Goal: Task Accomplishment & Management: Manage account settings

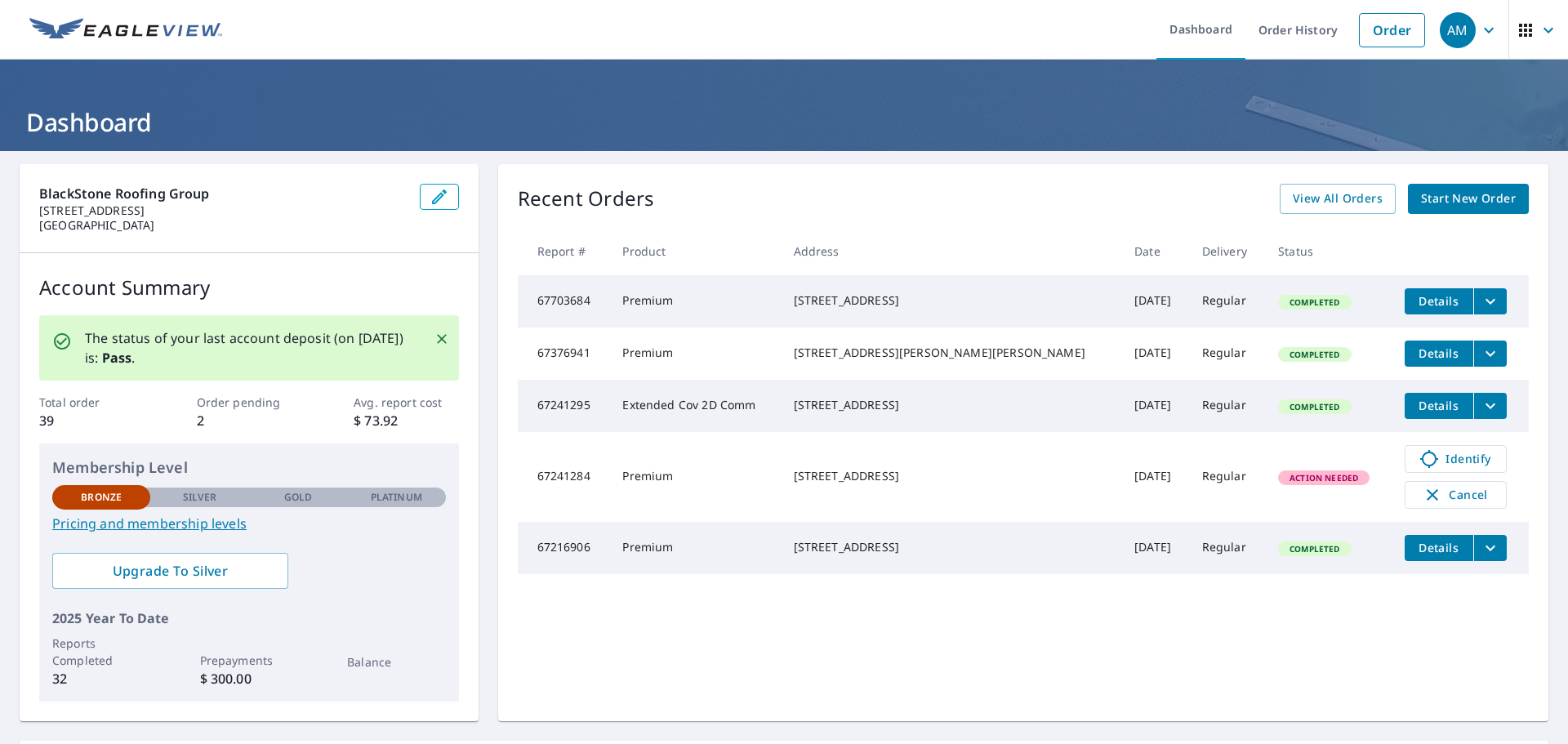
click at [1480, 415] on icon "filesDropdownBtn-67241295" at bounding box center [1490, 405] width 19 height 19
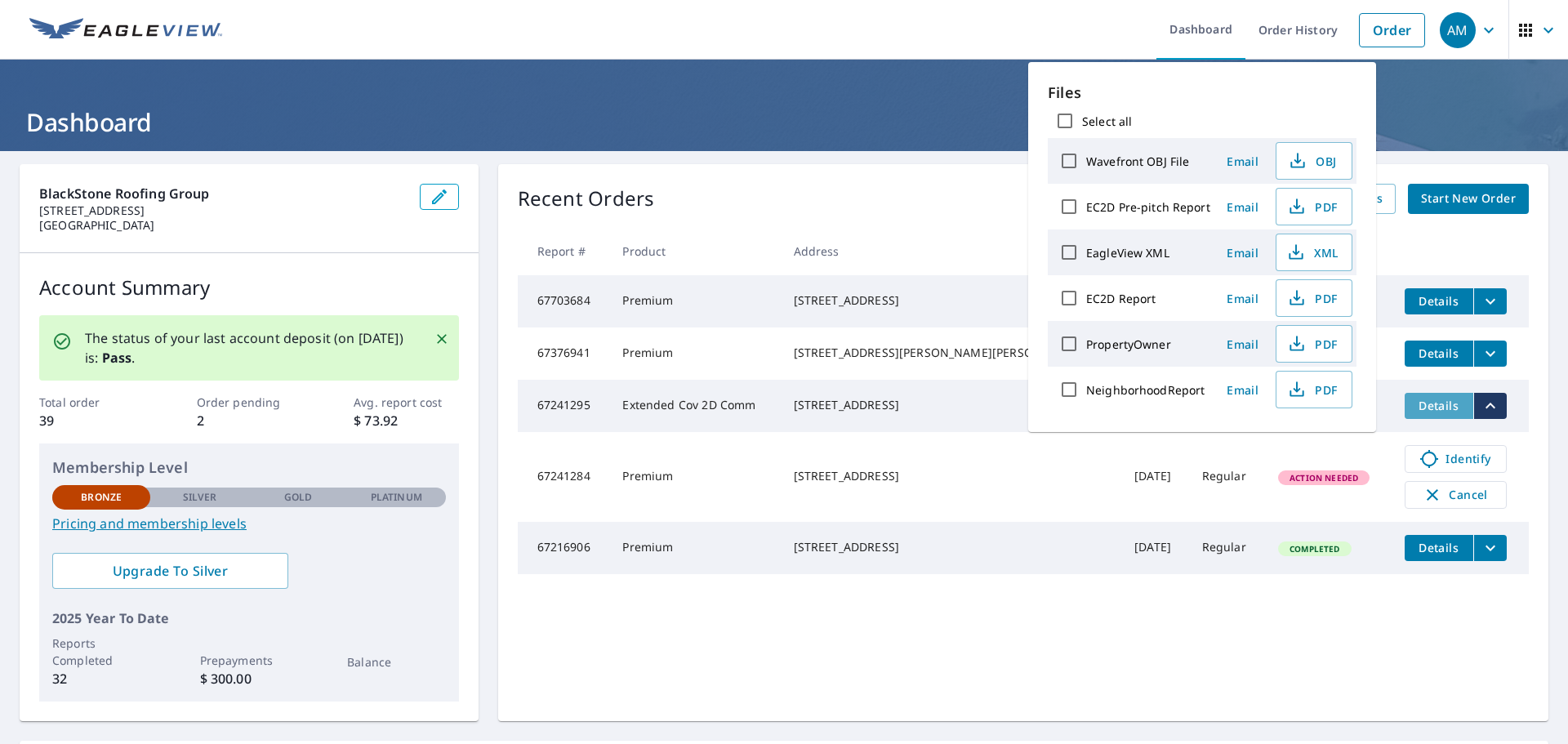
click at [1417, 413] on span "Details" at bounding box center [1438, 405] width 49 height 15
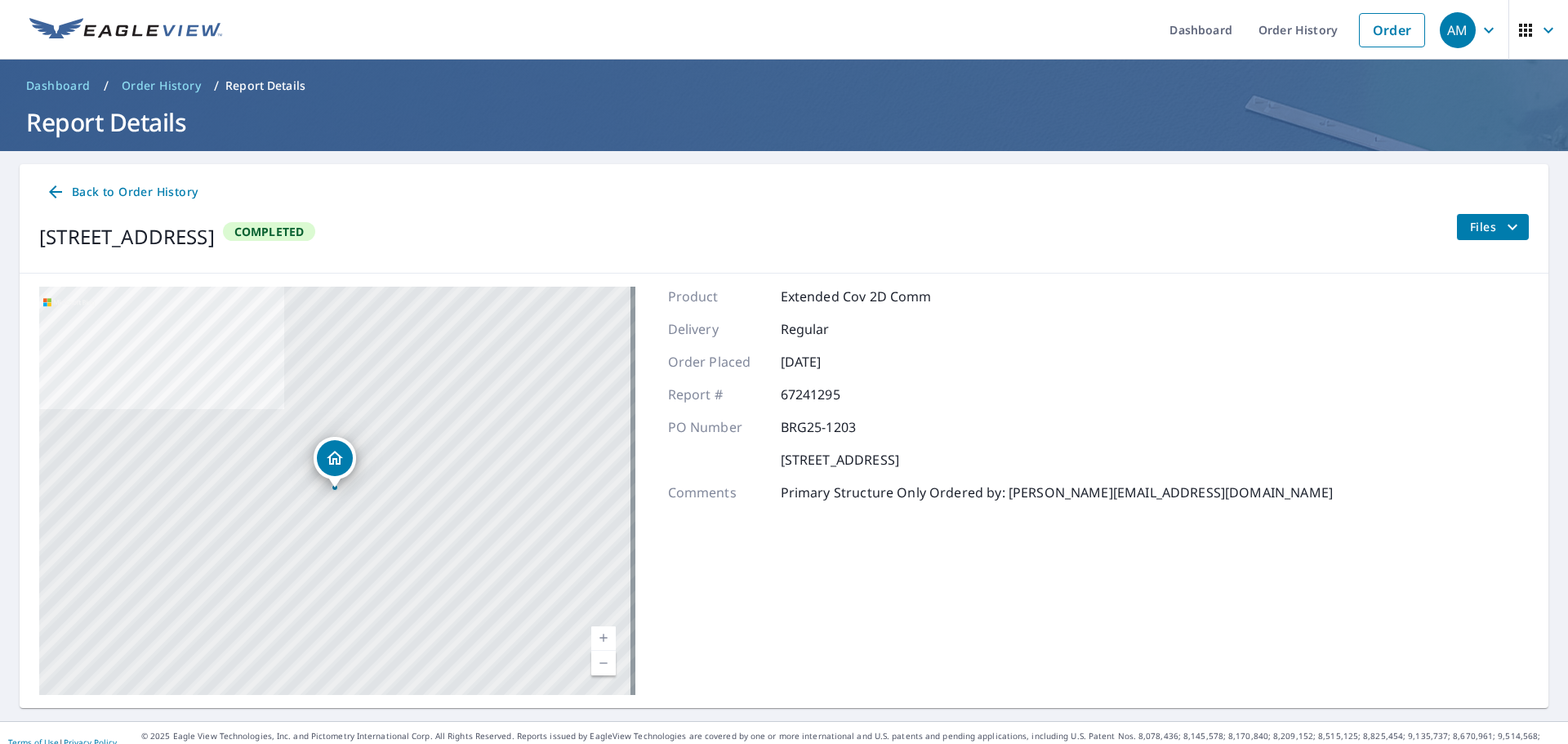
click at [1475, 228] on span "Files" at bounding box center [1495, 226] width 52 height 19
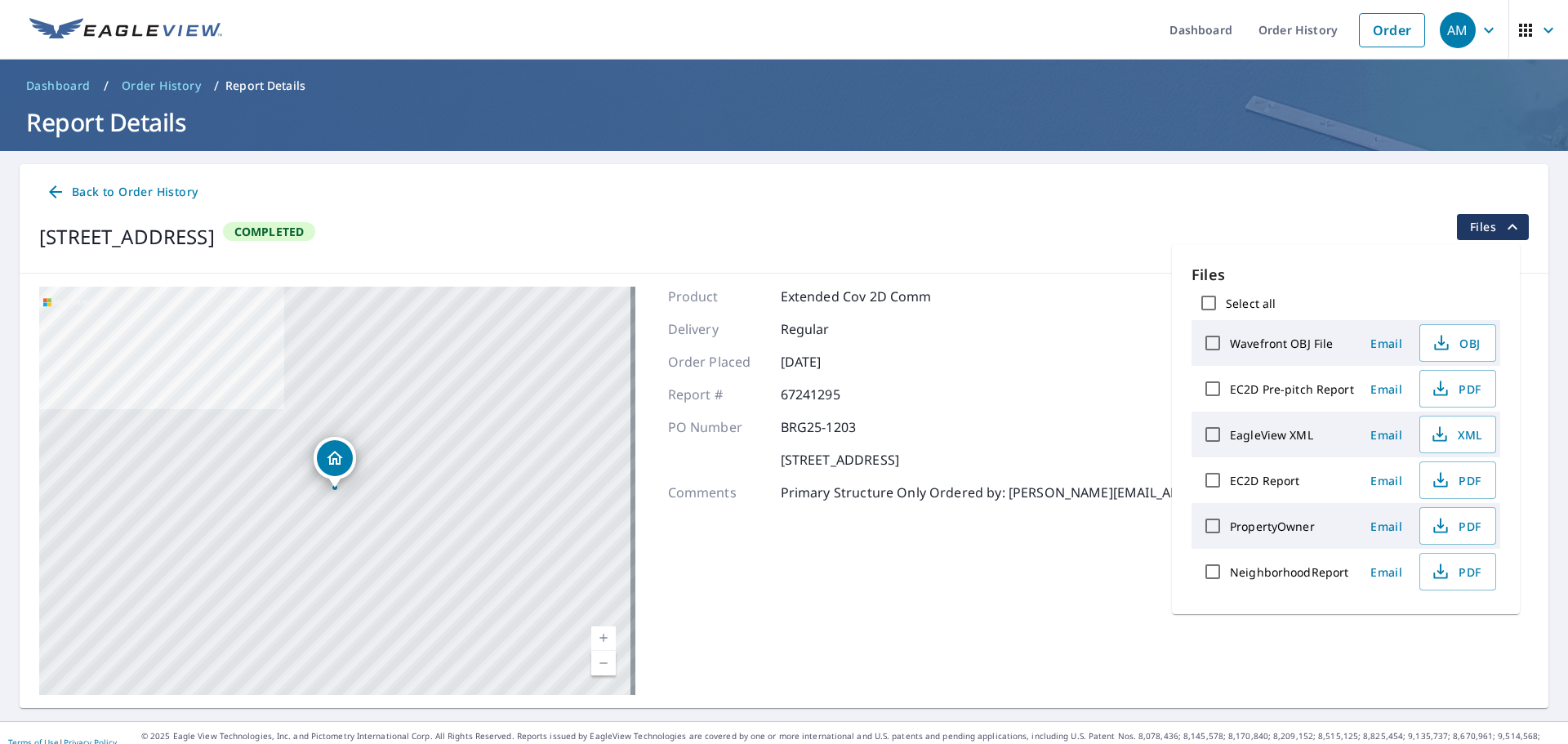
click at [1311, 344] on label "Wavefront OBJ File" at bounding box center [1281, 343] width 103 height 15
click at [1229, 344] on input "Wavefront OBJ File" at bounding box center [1212, 342] width 34 height 34
checkbox input "true"
click at [1260, 352] on div "Wavefront OBJ File" at bounding box center [1275, 342] width 159 height 34
click at [880, 312] on div "Product Extended Cov 2D Comm Delivery Regular Order Placed [DATE] Report # 6724…" at bounding box center [1000, 491] width 665 height 408
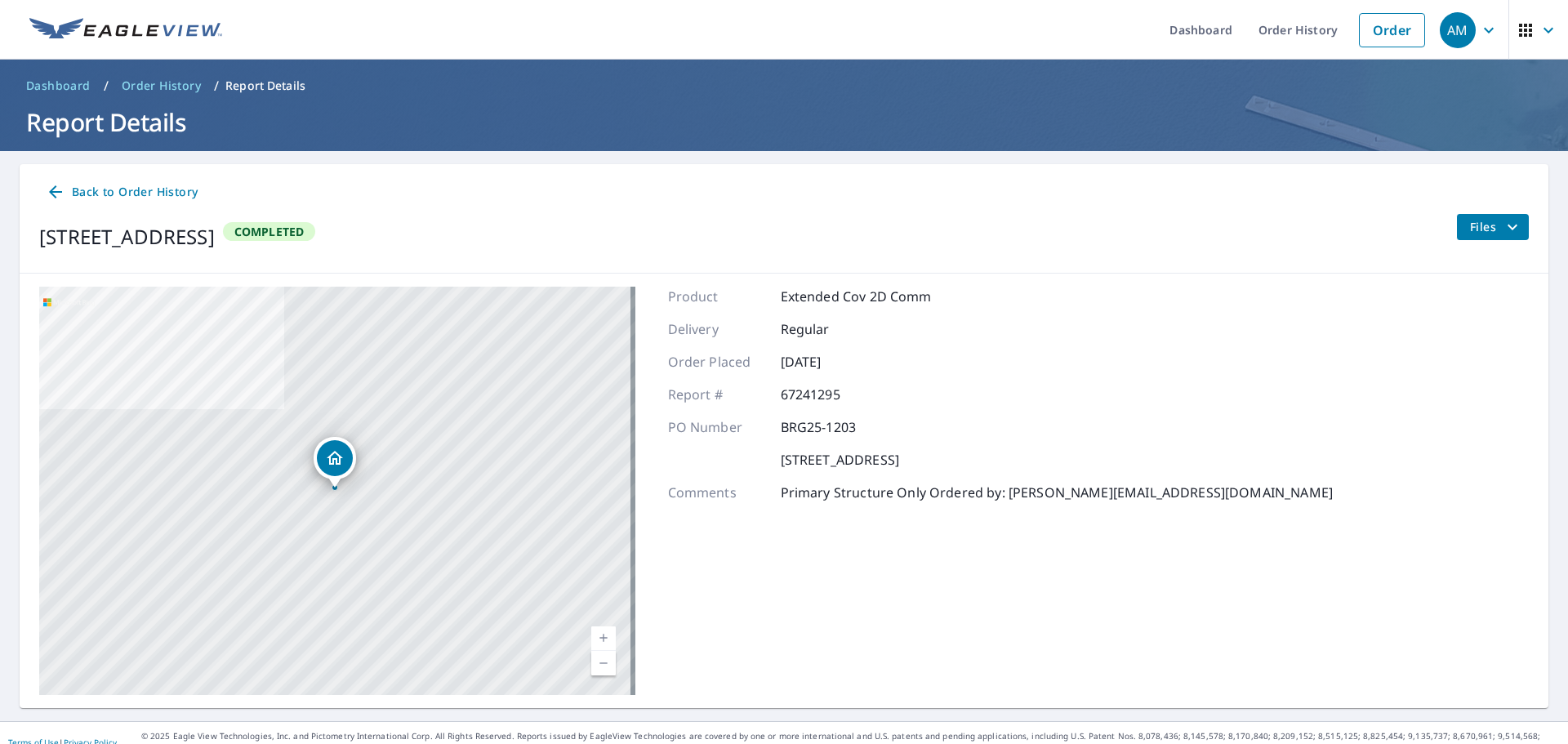
click at [1502, 221] on icon "filesDropdownBtn-67241295" at bounding box center [1512, 226] width 19 height 19
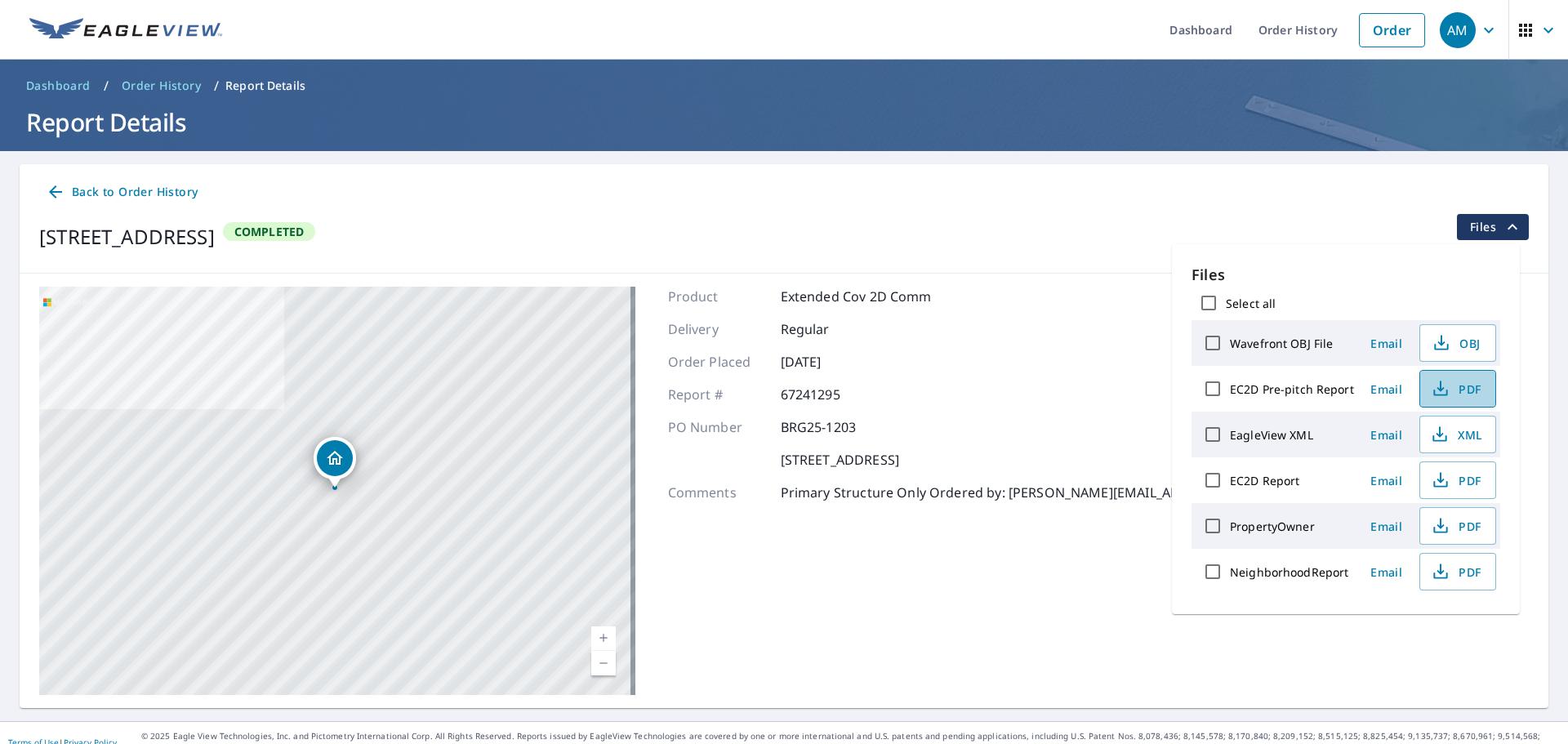
click at [1452, 390] on span "PDF" at bounding box center [1456, 388] width 52 height 19
click at [1460, 342] on span "OBJ" at bounding box center [1456, 342] width 52 height 19
drag, startPoint x: 999, startPoint y: 449, endPoint x: 1006, endPoint y: 435, distance: 15.7
click at [1000, 445] on div "Product Extended Cov 2D Comm Delivery Regular Order Placed [DATE] Report # 6724…" at bounding box center [1000, 491] width 665 height 408
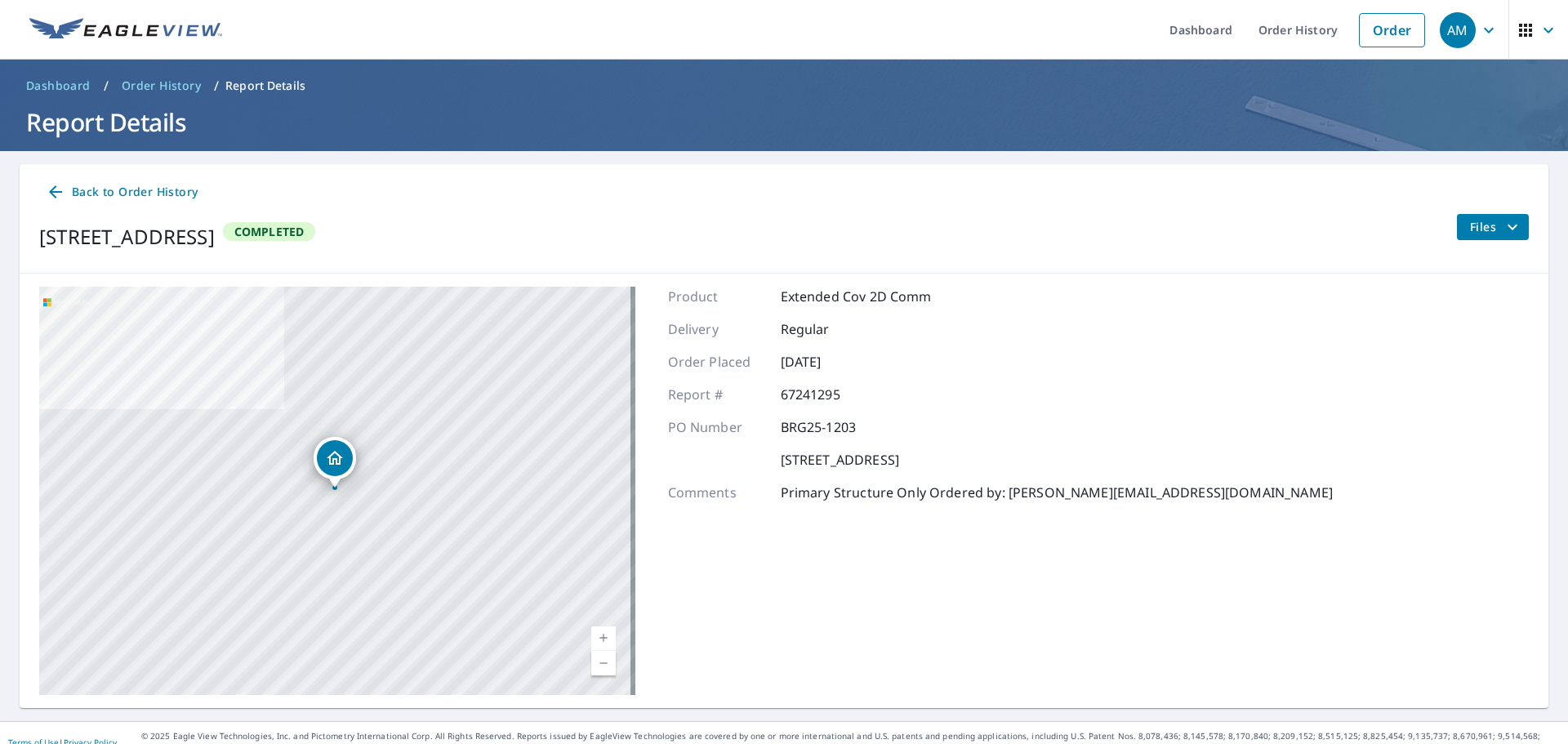
click at [1485, 230] on span "Files" at bounding box center [1495, 226] width 52 height 19
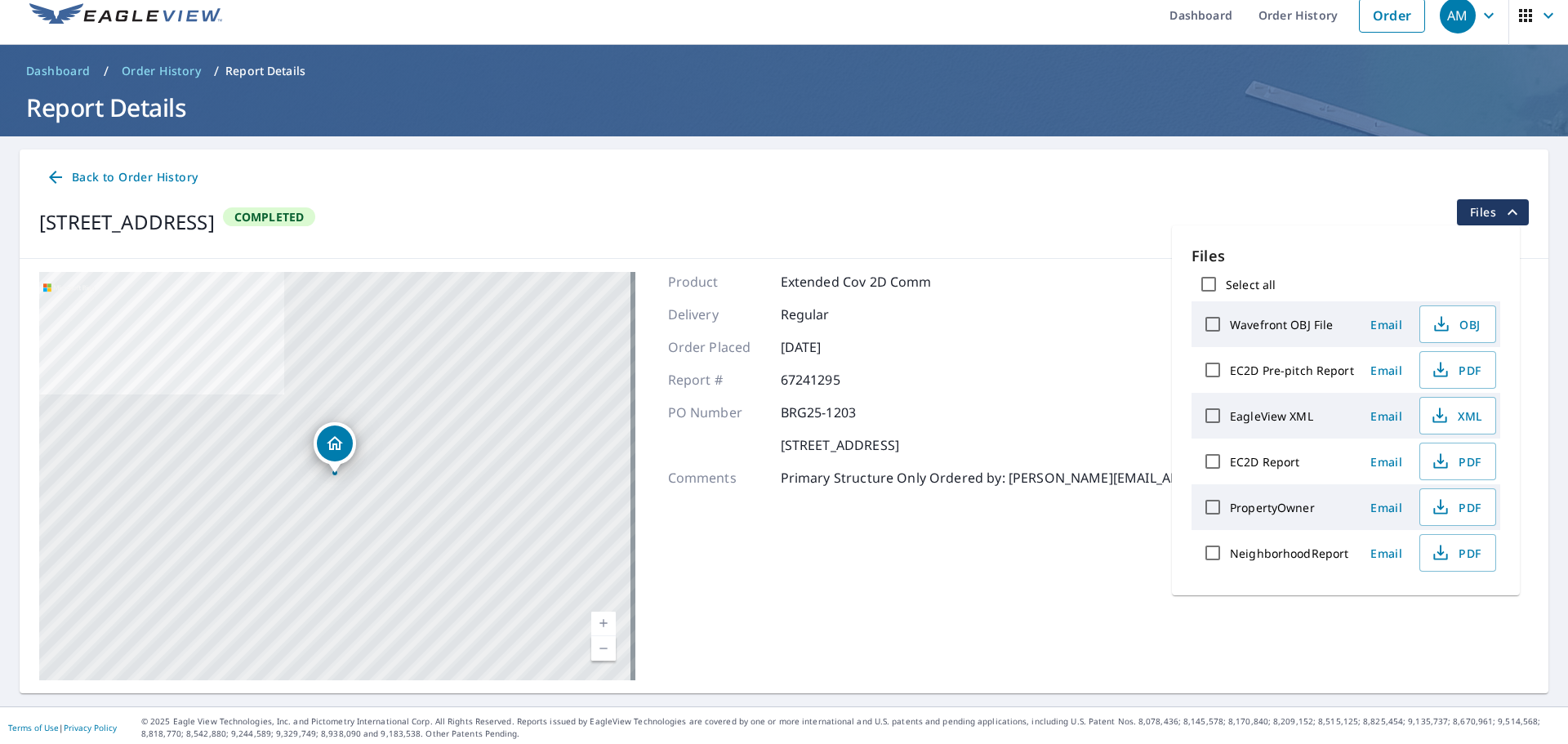
scroll to position [18, 0]
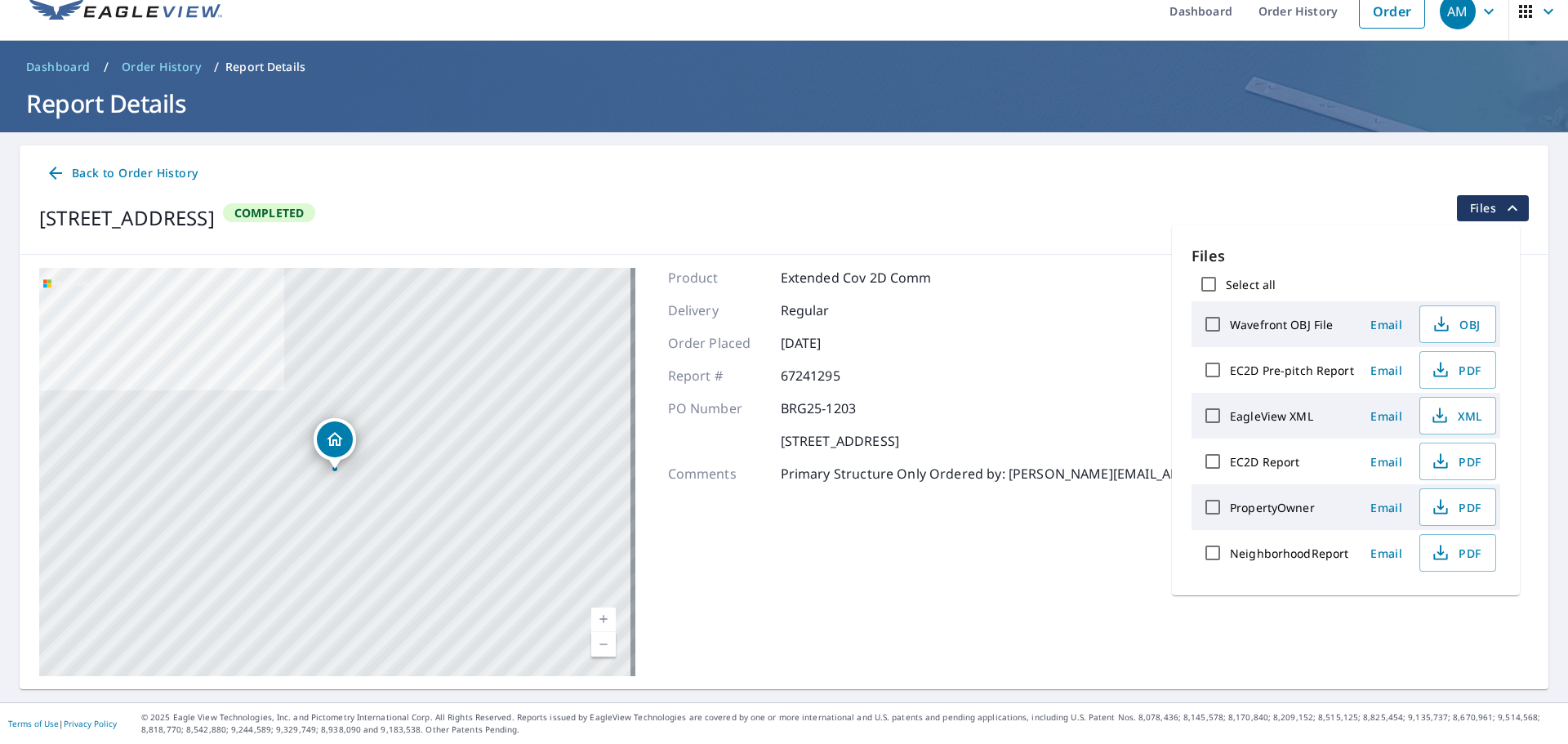
click at [189, 65] on span "Order History" at bounding box center [162, 67] width 79 height 16
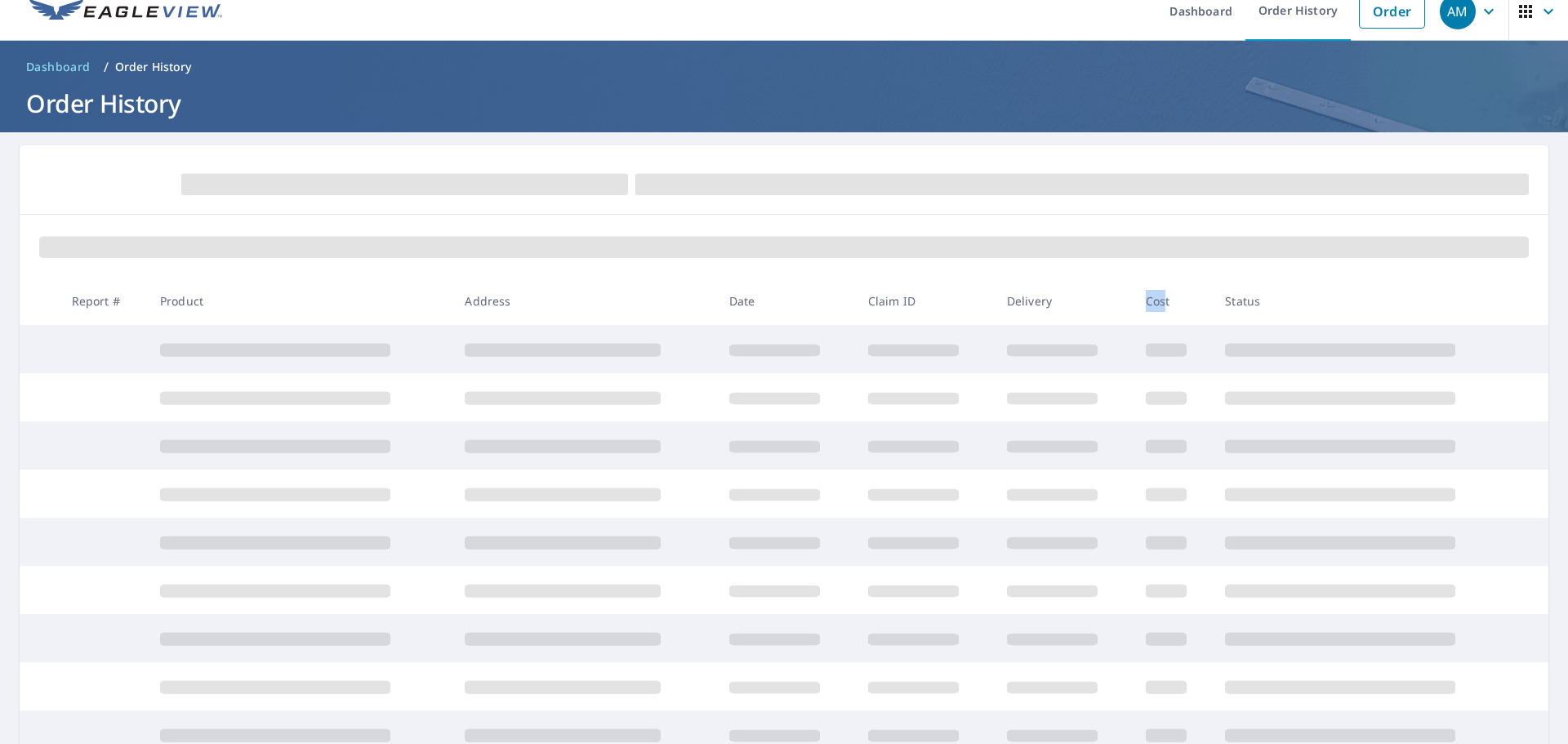
drag, startPoint x: 1156, startPoint y: 298, endPoint x: 1092, endPoint y: 295, distance: 64.1
click at [1116, 300] on tr "Report # Product Address Date Claim ID Delivery Cost Status" at bounding box center [783, 301] width 1528 height 48
click at [1086, 288] on th "Delivery" at bounding box center [1063, 301] width 138 height 48
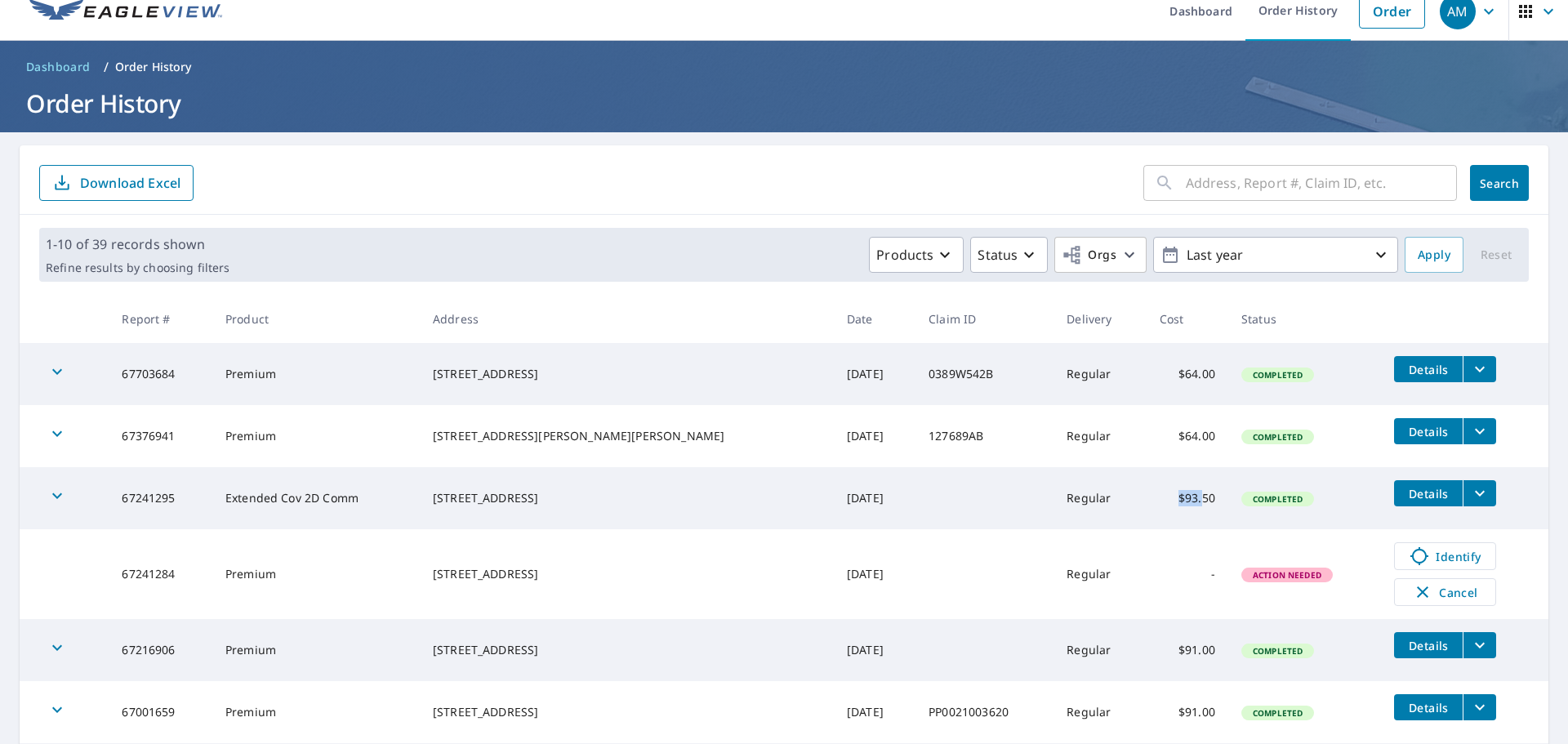
drag, startPoint x: 1162, startPoint y: 493, endPoint x: 1086, endPoint y: 491, distance: 76.0
click at [1086, 491] on tr "67241295 Extended Cov 2D Comm [STREET_ADDRESS] [DATE] Regular $93.50 Completed …" at bounding box center [783, 498] width 1528 height 62
drag, startPoint x: 127, startPoint y: 495, endPoint x: 1238, endPoint y: 500, distance: 1111.0
click at [1238, 500] on tr "67241295 Extended Cov 2D Comm [STREET_ADDRESS] [DATE] Regular $93.50 Completed …" at bounding box center [783, 498] width 1528 height 62
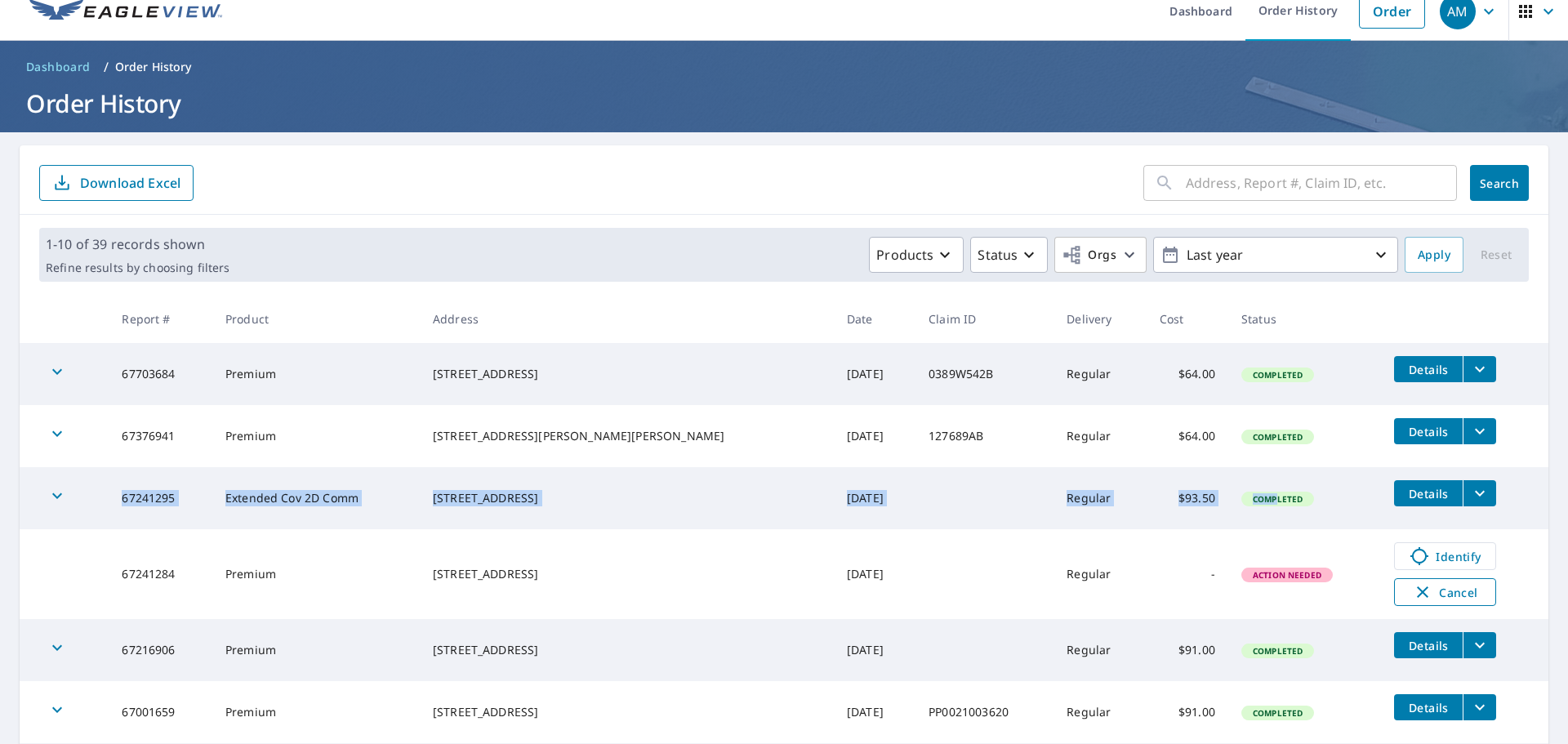
click at [1441, 598] on span "Cancel" at bounding box center [1445, 591] width 68 height 19
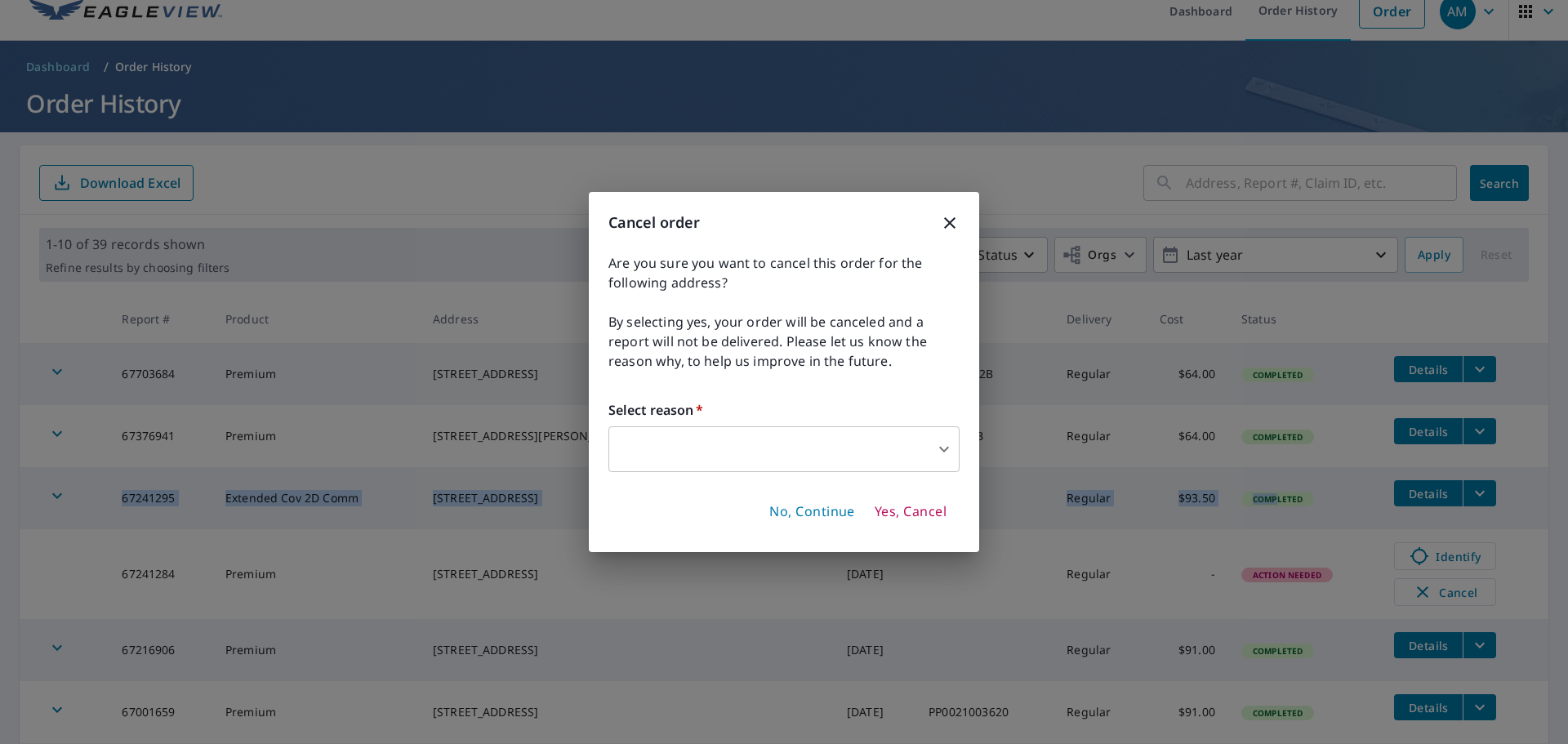
click at [835, 440] on body "AM AM Dashboard Order History Order AM Dashboard / Order History Order History …" at bounding box center [784, 372] width 1568 height 744
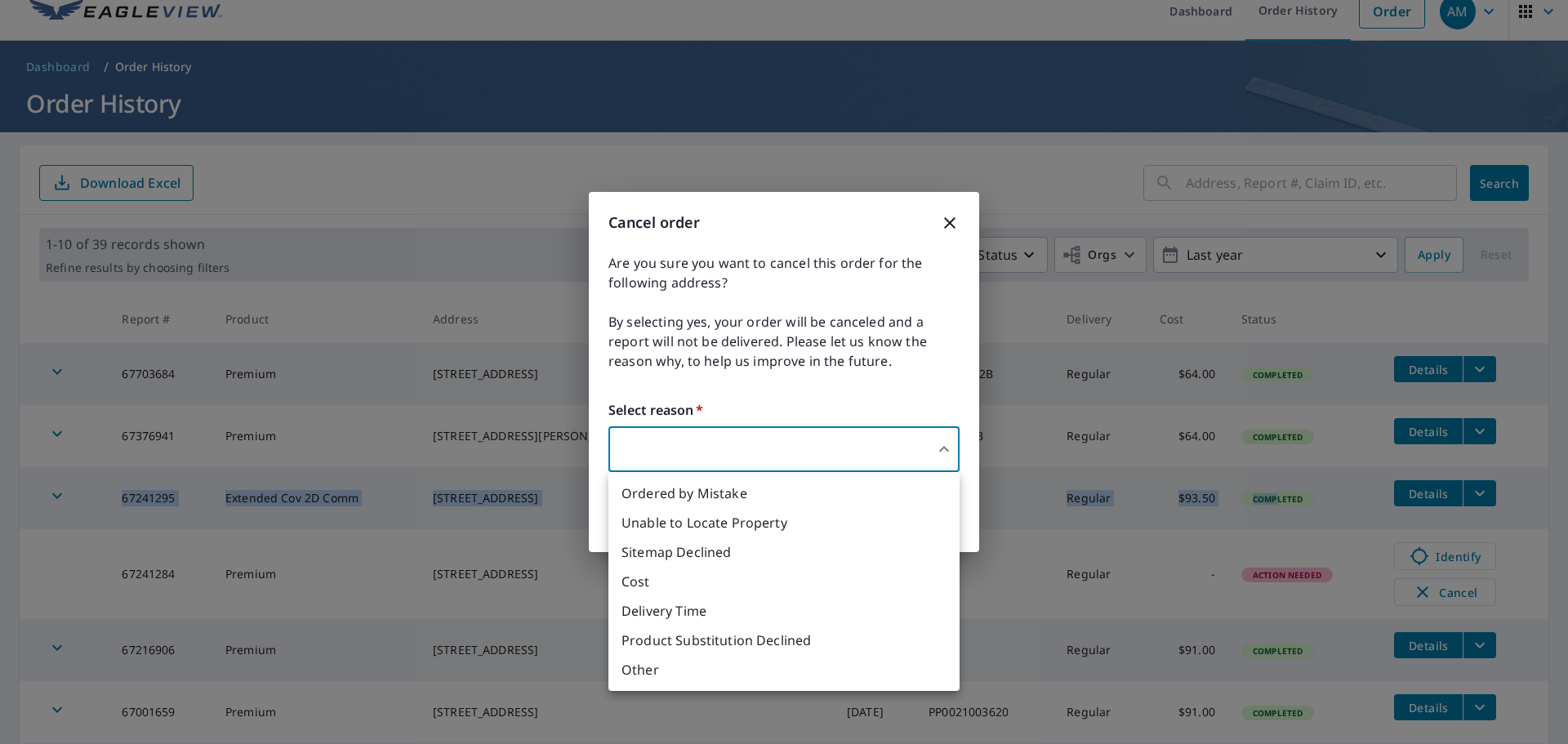
click at [780, 616] on li "Delivery Time" at bounding box center [783, 610] width 351 height 29
type input "34"
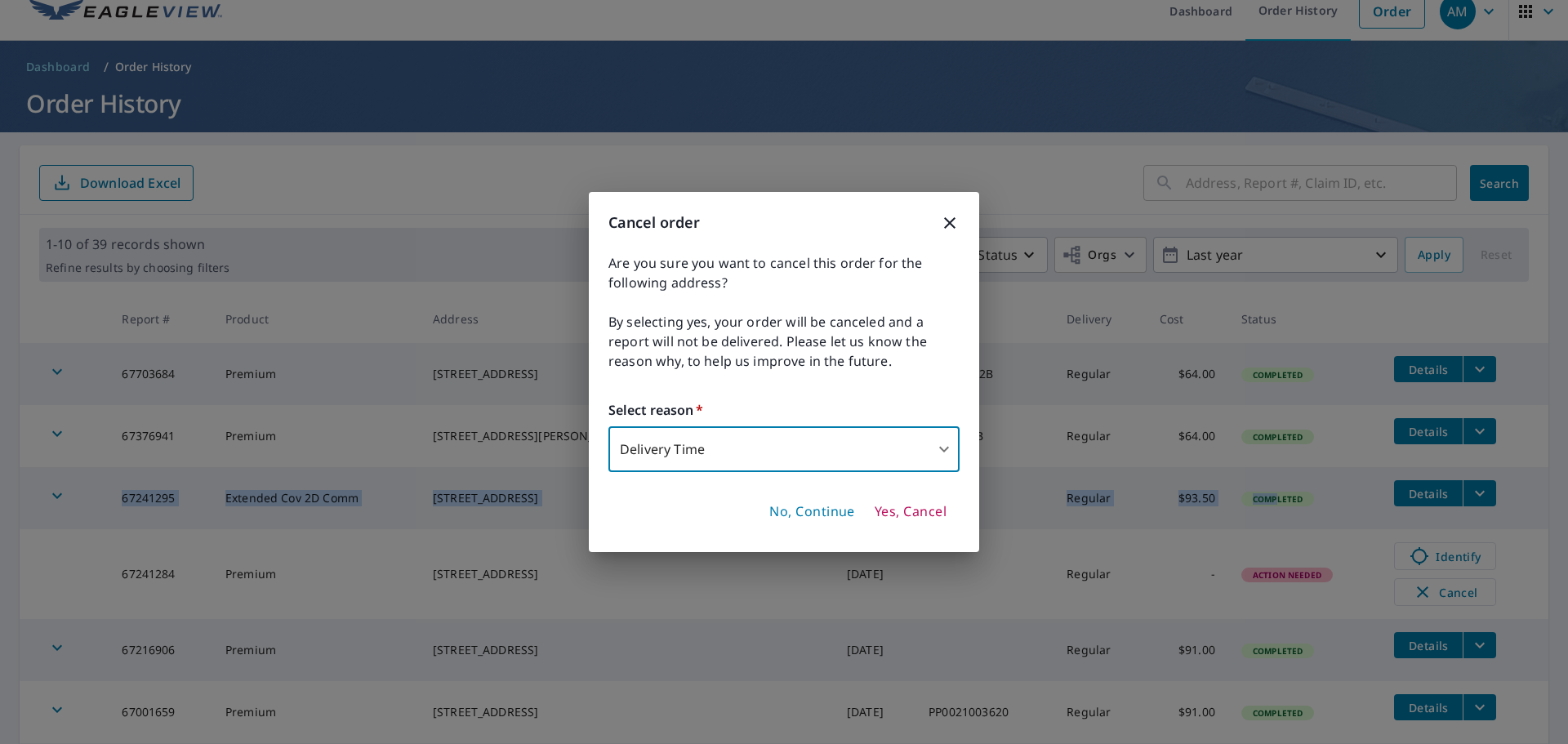
click at [907, 505] on span "Yes, Cancel" at bounding box center [910, 512] width 72 height 18
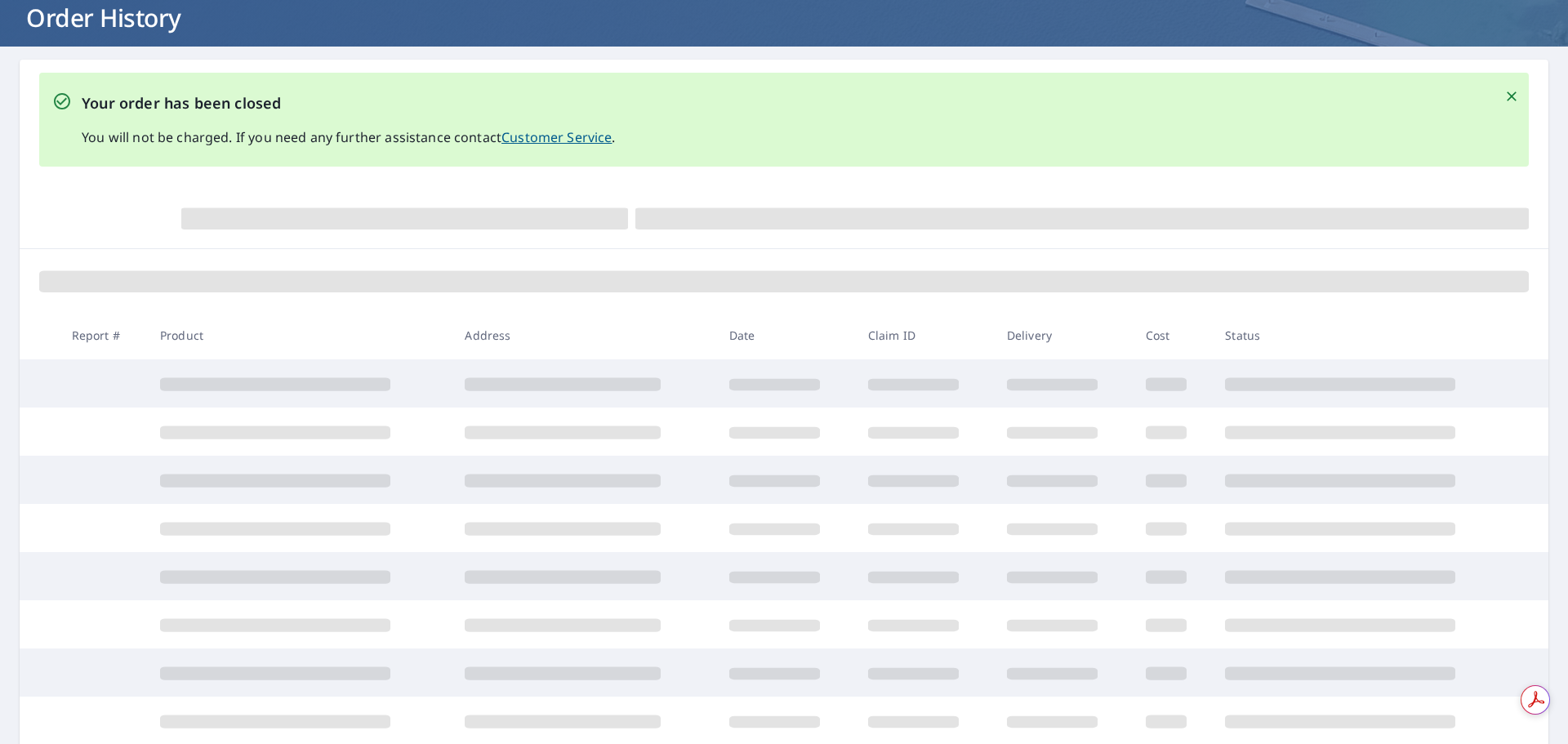
scroll to position [101, 0]
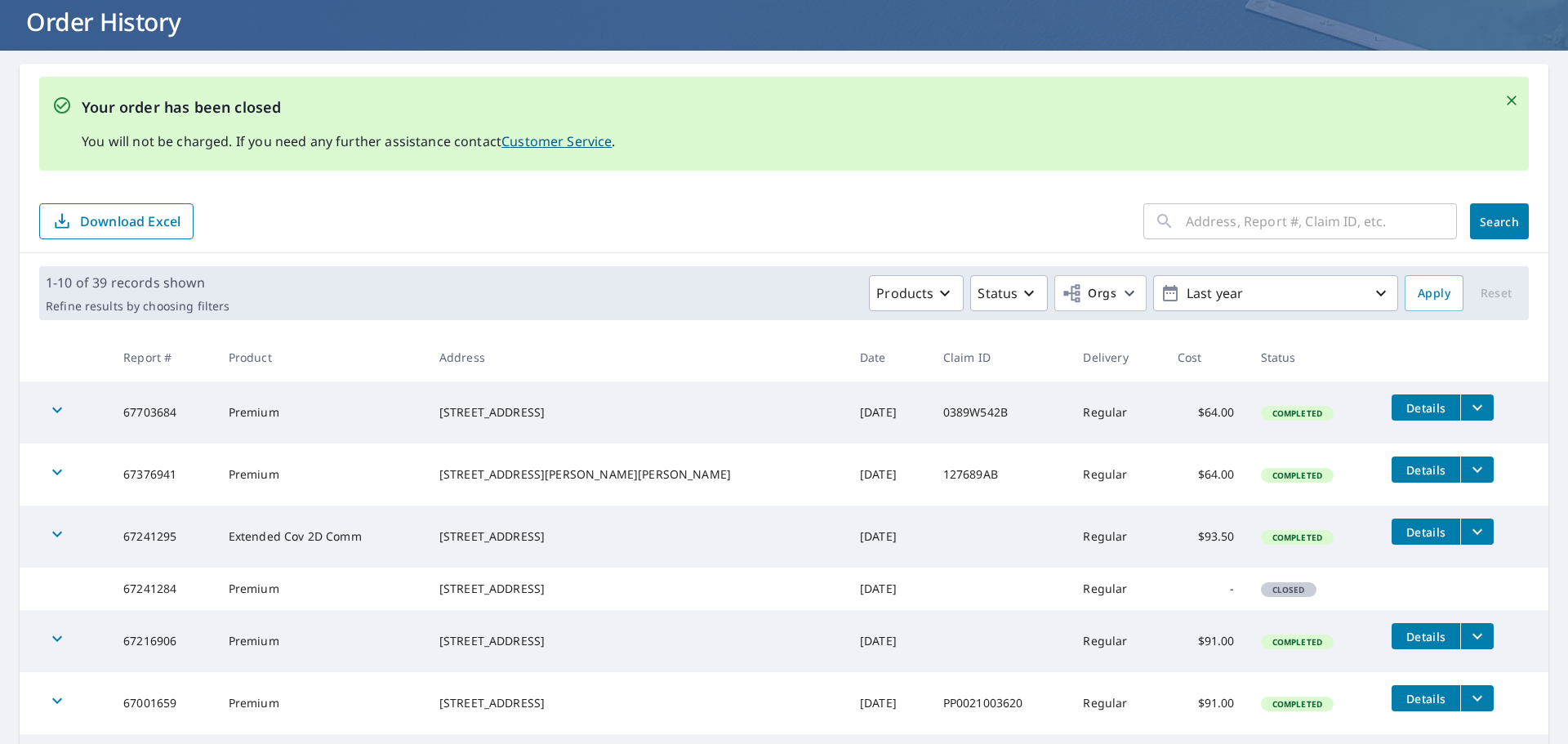
drag, startPoint x: 719, startPoint y: 546, endPoint x: 874, endPoint y: 551, distance: 155.1
click at [858, 551] on tr "67241295 Extended Cov 2D Comm [STREET_ADDRESS] [DATE] Regular $93.50 Completed …" at bounding box center [783, 536] width 1528 height 62
